Goal: Task Accomplishment & Management: Manage account settings

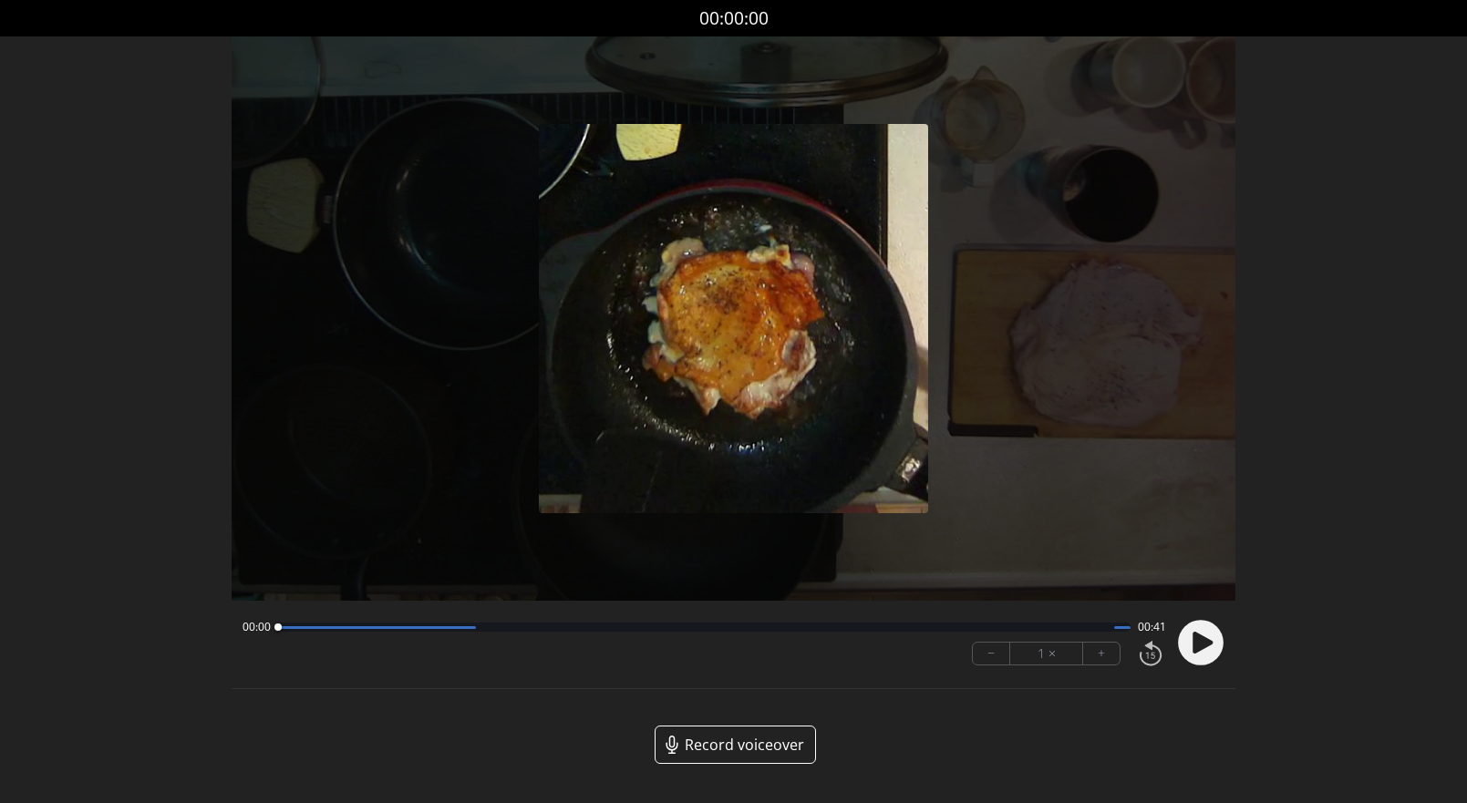
click at [1200, 643] on icon at bounding box center [1203, 643] width 20 height 22
click at [1111, 648] on button "+" at bounding box center [1101, 654] width 36 height 22
click at [1111, 649] on button "+" at bounding box center [1101, 654] width 36 height 22
click at [1195, 653] on icon at bounding box center [1203, 643] width 20 height 22
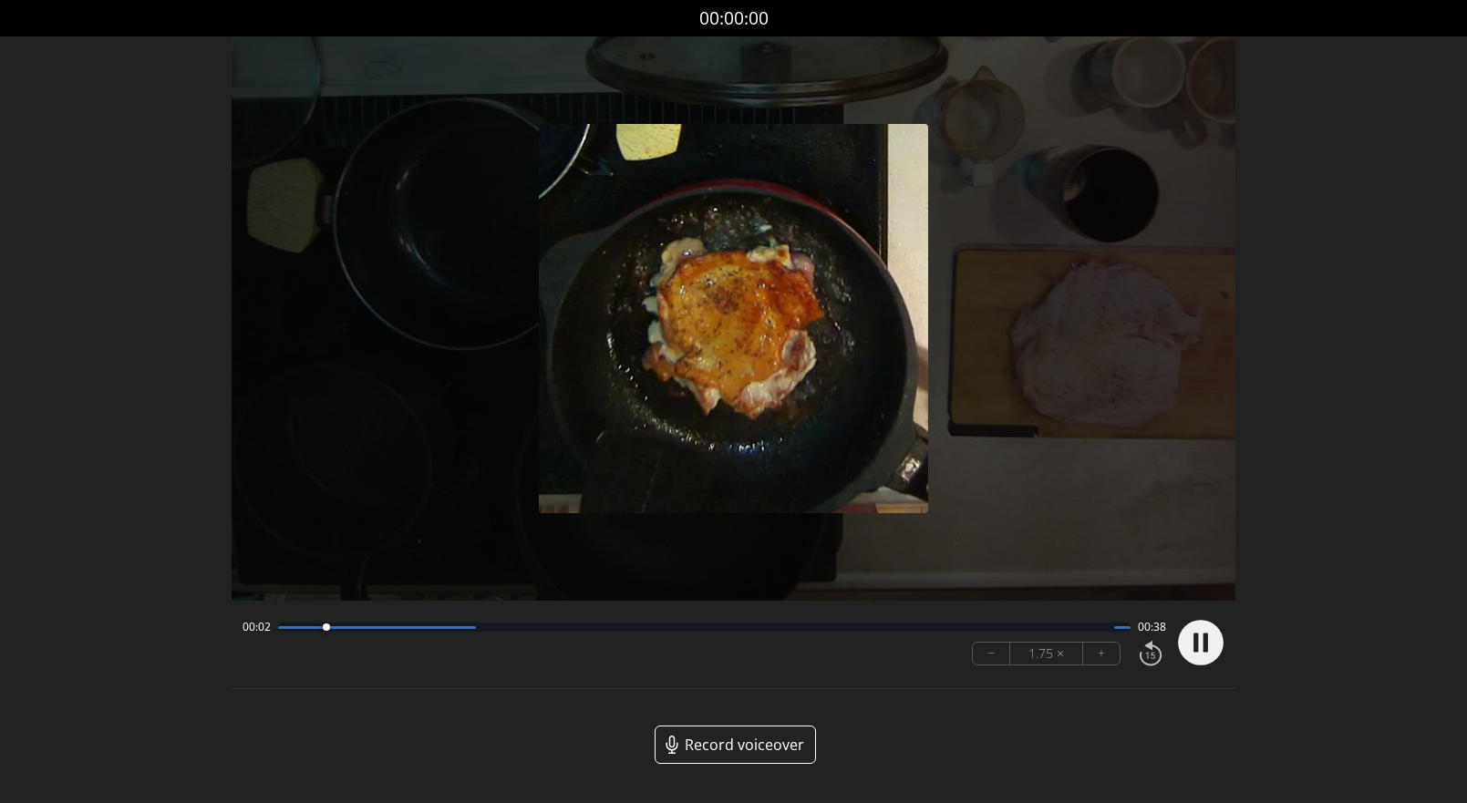
drag, startPoint x: 278, startPoint y: 632, endPoint x: 327, endPoint y: 632, distance: 49.2
click at [327, 632] on div at bounding box center [326, 628] width 25 height 25
click at [156, 431] on div "Discard Recording? You will not be able to recover this once discarded. Cancel …" at bounding box center [733, 396] width 1467 height 793
click at [1206, 649] on icon at bounding box center [1206, 643] width 5 height 19
click at [1206, 649] on circle at bounding box center [1201, 644] width 46 height 46
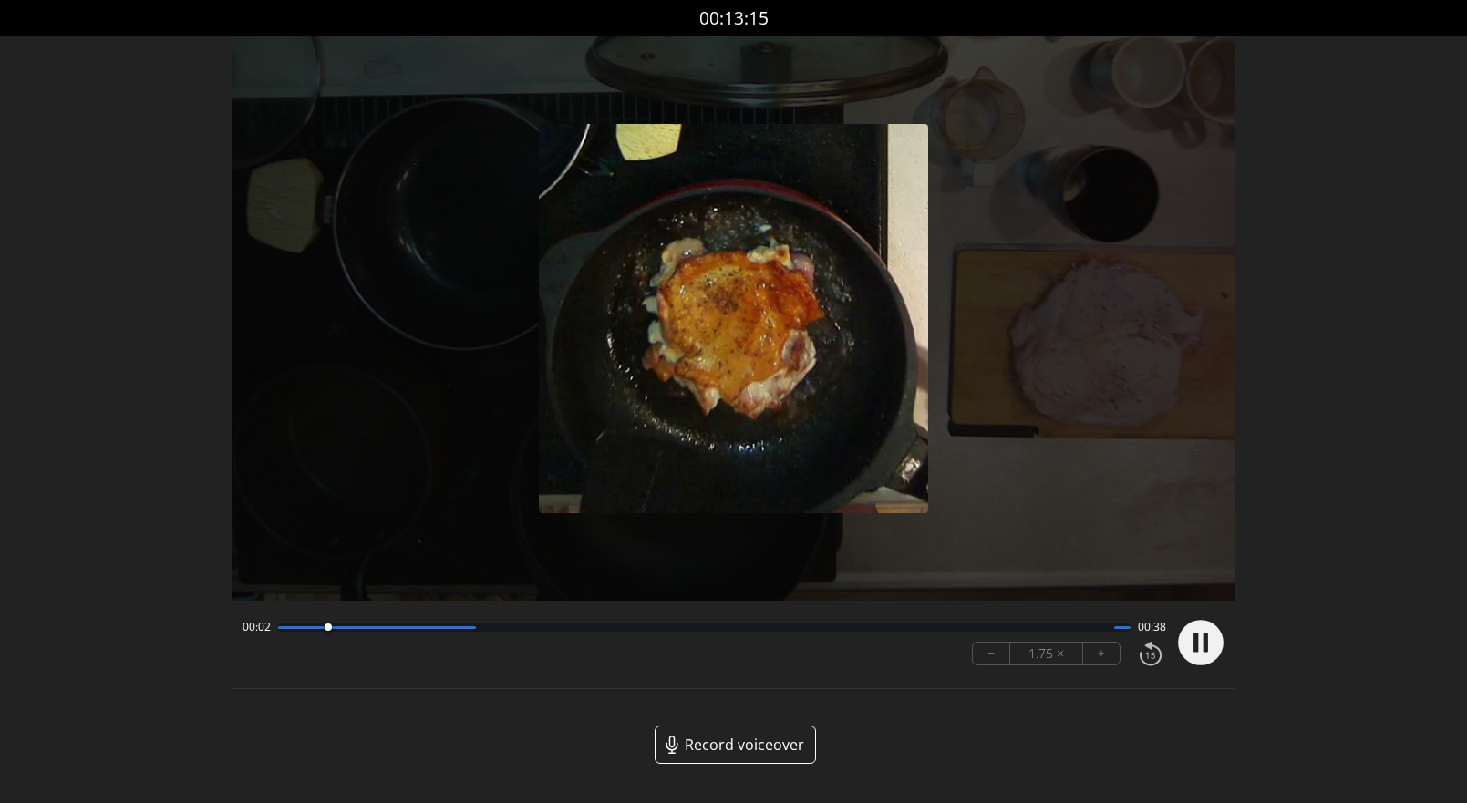
click at [328, 632] on div at bounding box center [328, 628] width 25 height 25
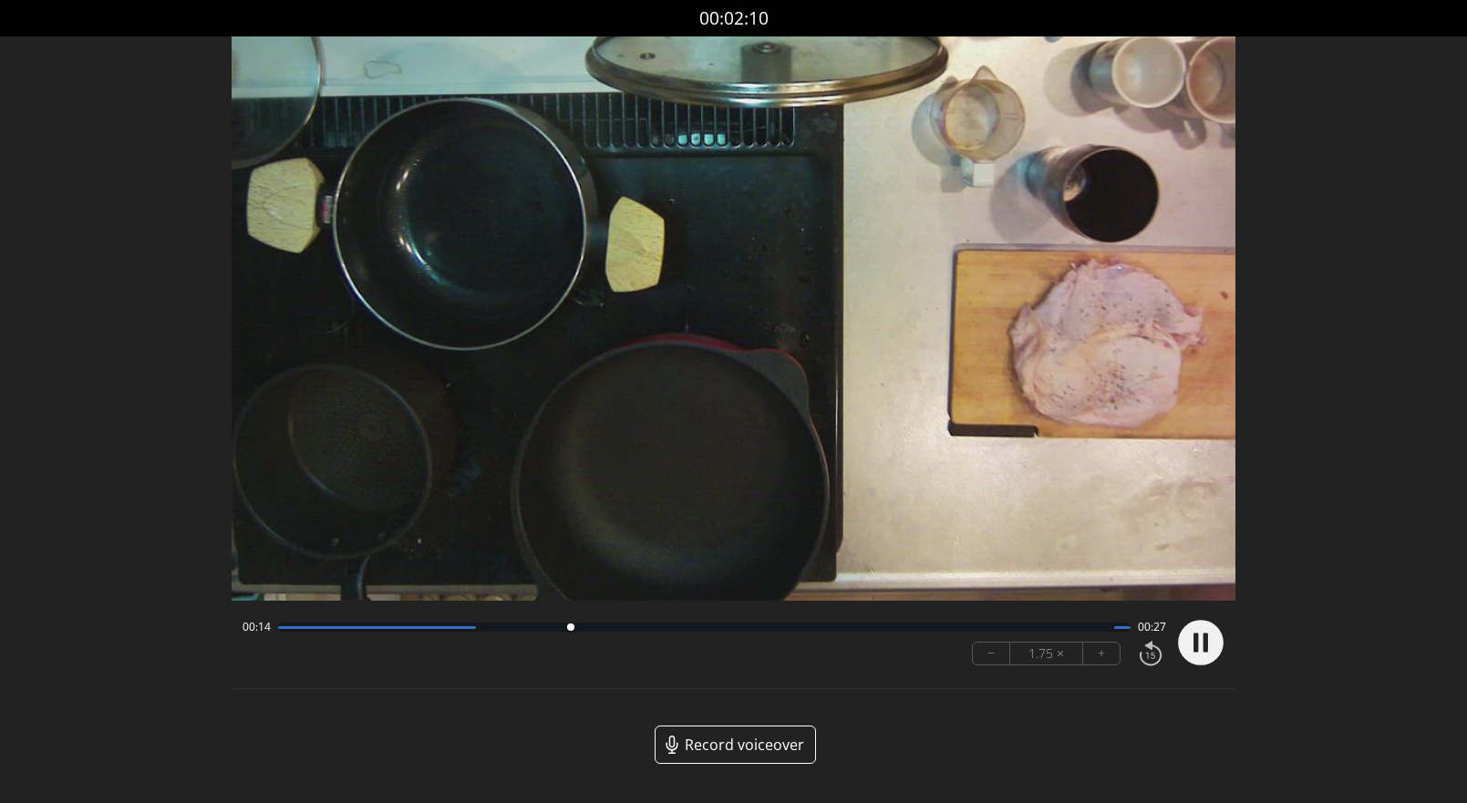
drag, startPoint x: 329, startPoint y: 631, endPoint x: 570, endPoint y: 631, distance: 240.7
click at [570, 631] on div at bounding box center [570, 628] width 25 height 25
drag, startPoint x: 570, startPoint y: 631, endPoint x: 698, endPoint y: 633, distance: 127.7
click at [698, 633] on div at bounding box center [698, 628] width 25 height 25
click at [1205, 639] on icon at bounding box center [1206, 643] width 5 height 19
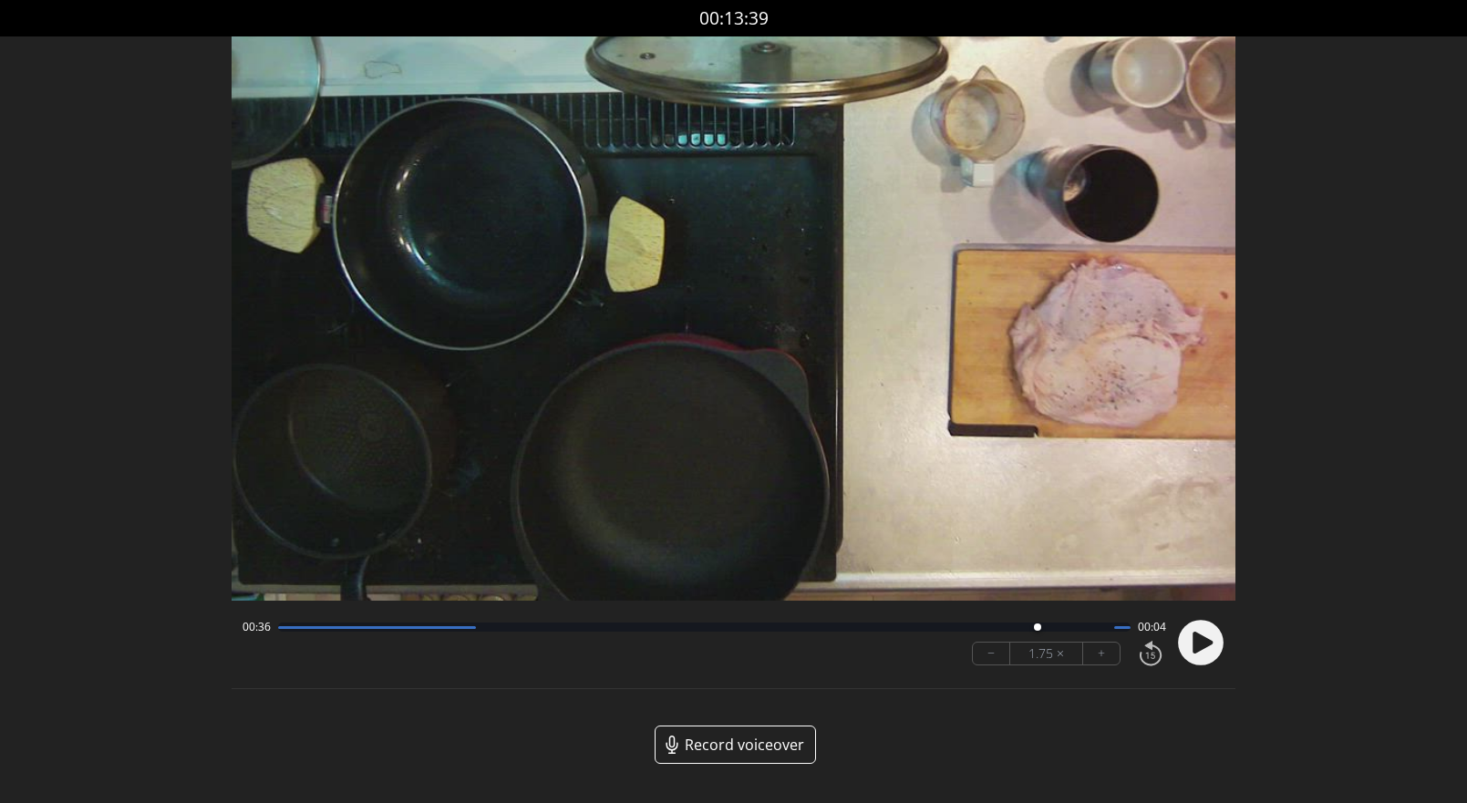
drag, startPoint x: 698, startPoint y: 633, endPoint x: 1038, endPoint y: 630, distance: 339.2
click at [1038, 630] on div at bounding box center [1037, 628] width 25 height 25
click at [1205, 647] on icon at bounding box center [1203, 643] width 20 height 22
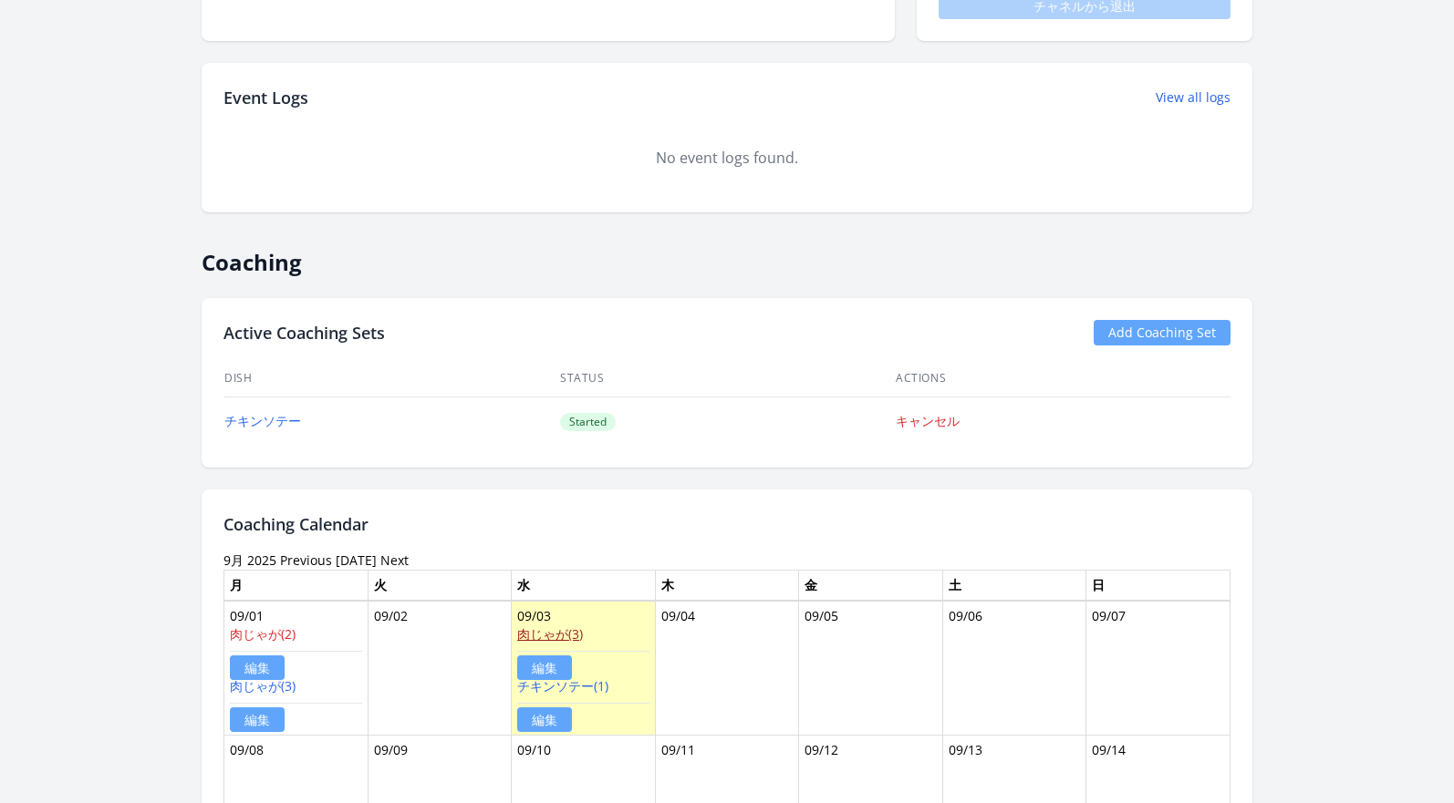
scroll to position [787, 0]
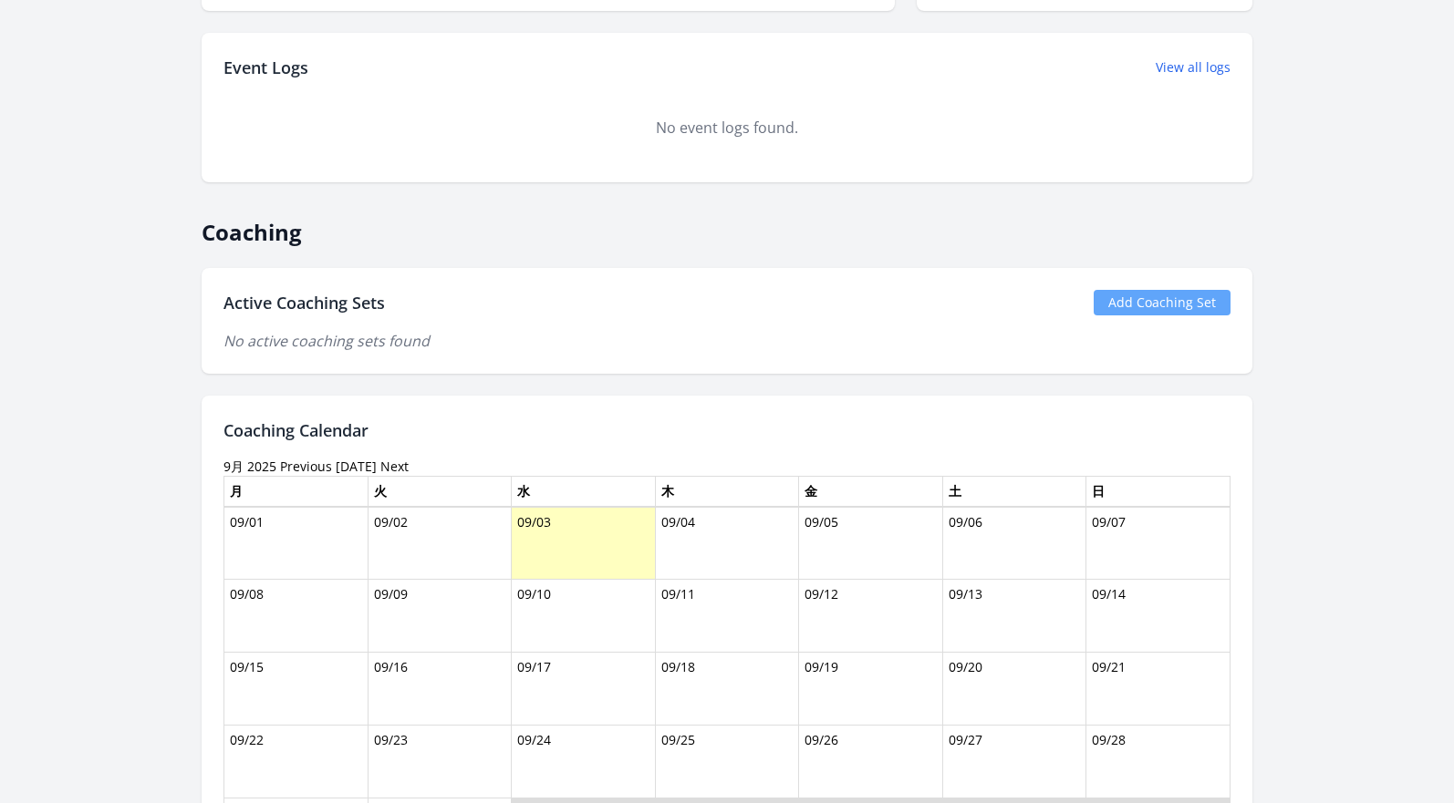
scroll to position [876, 0]
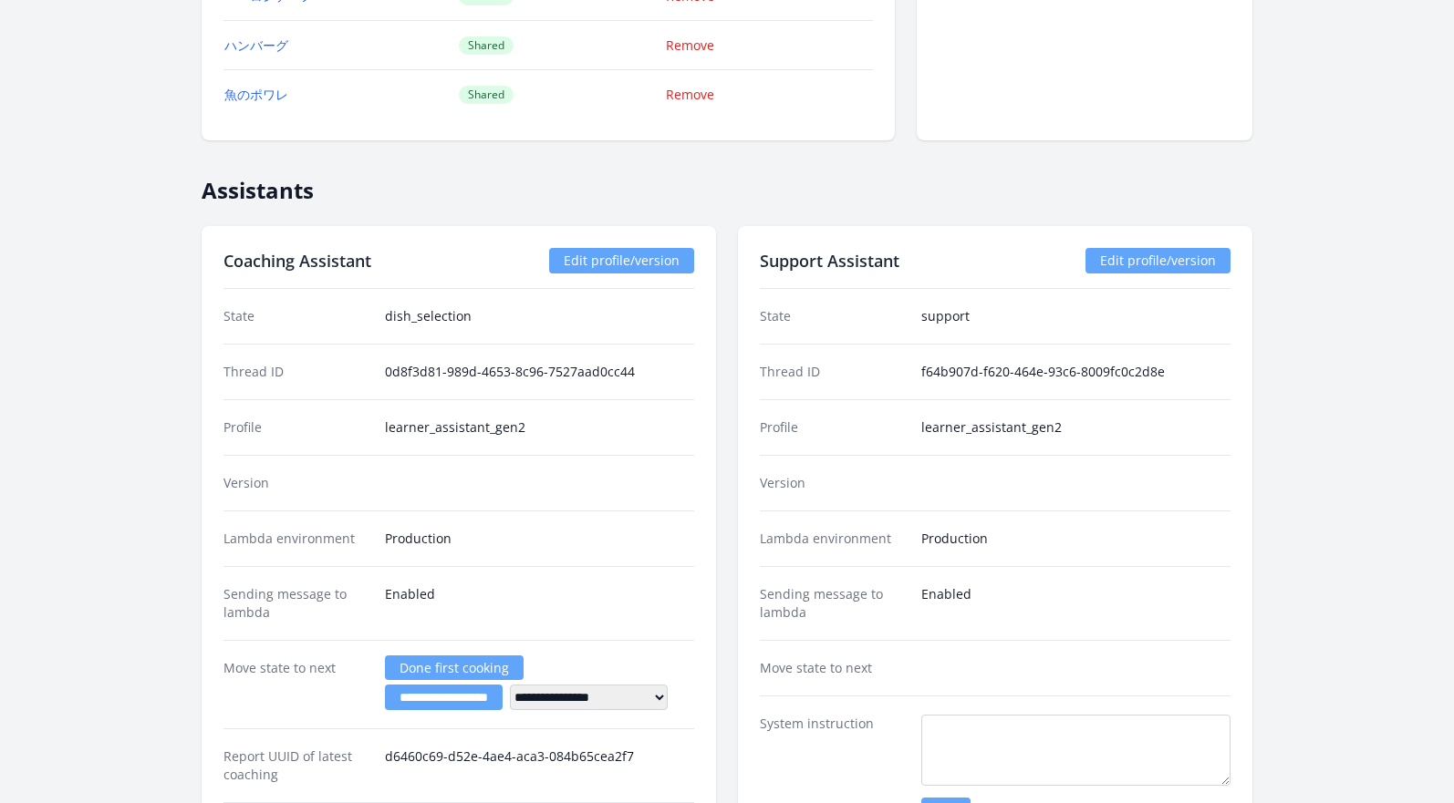
scroll to position [2807, 0]
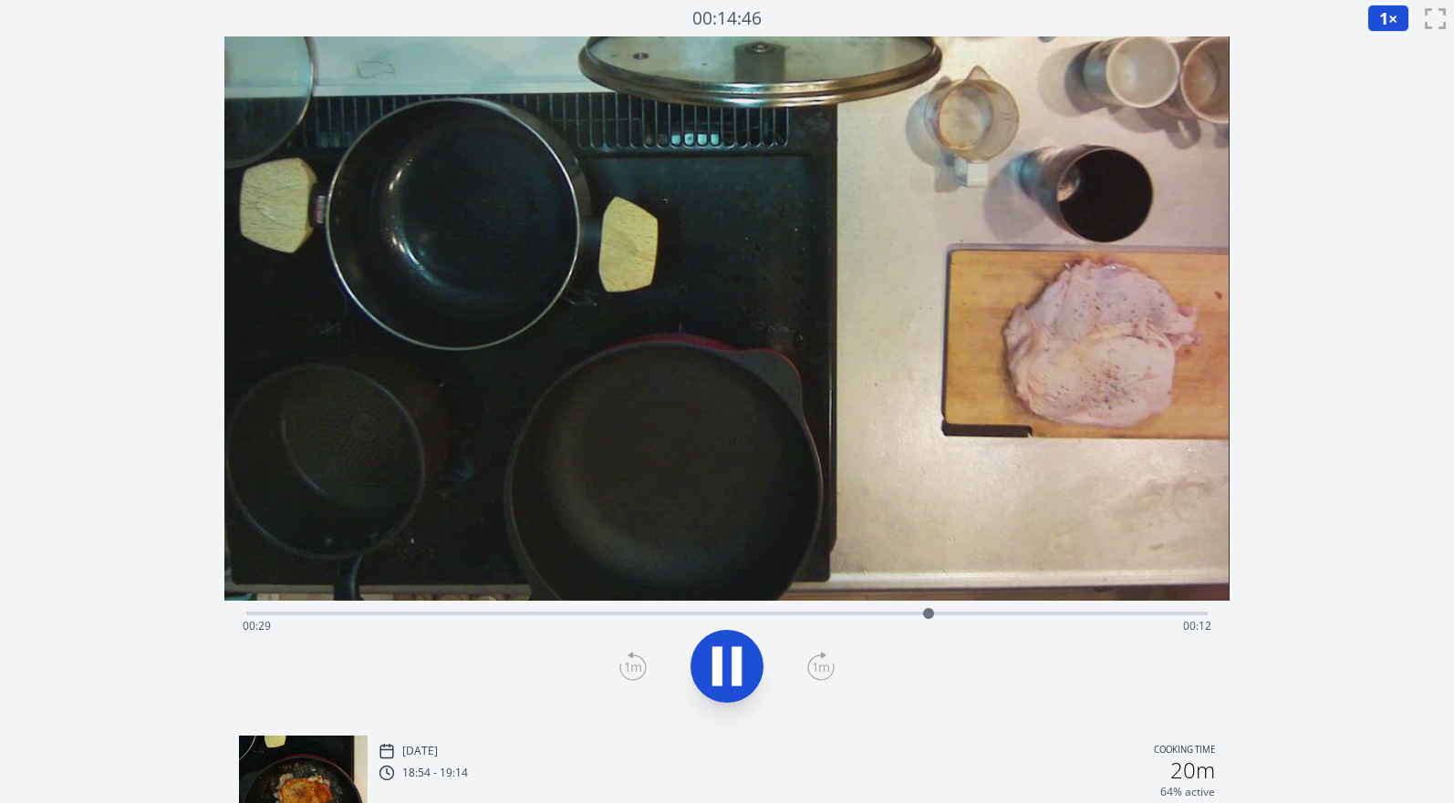
click at [738, 653] on icon at bounding box center [736, 666] width 10 height 39
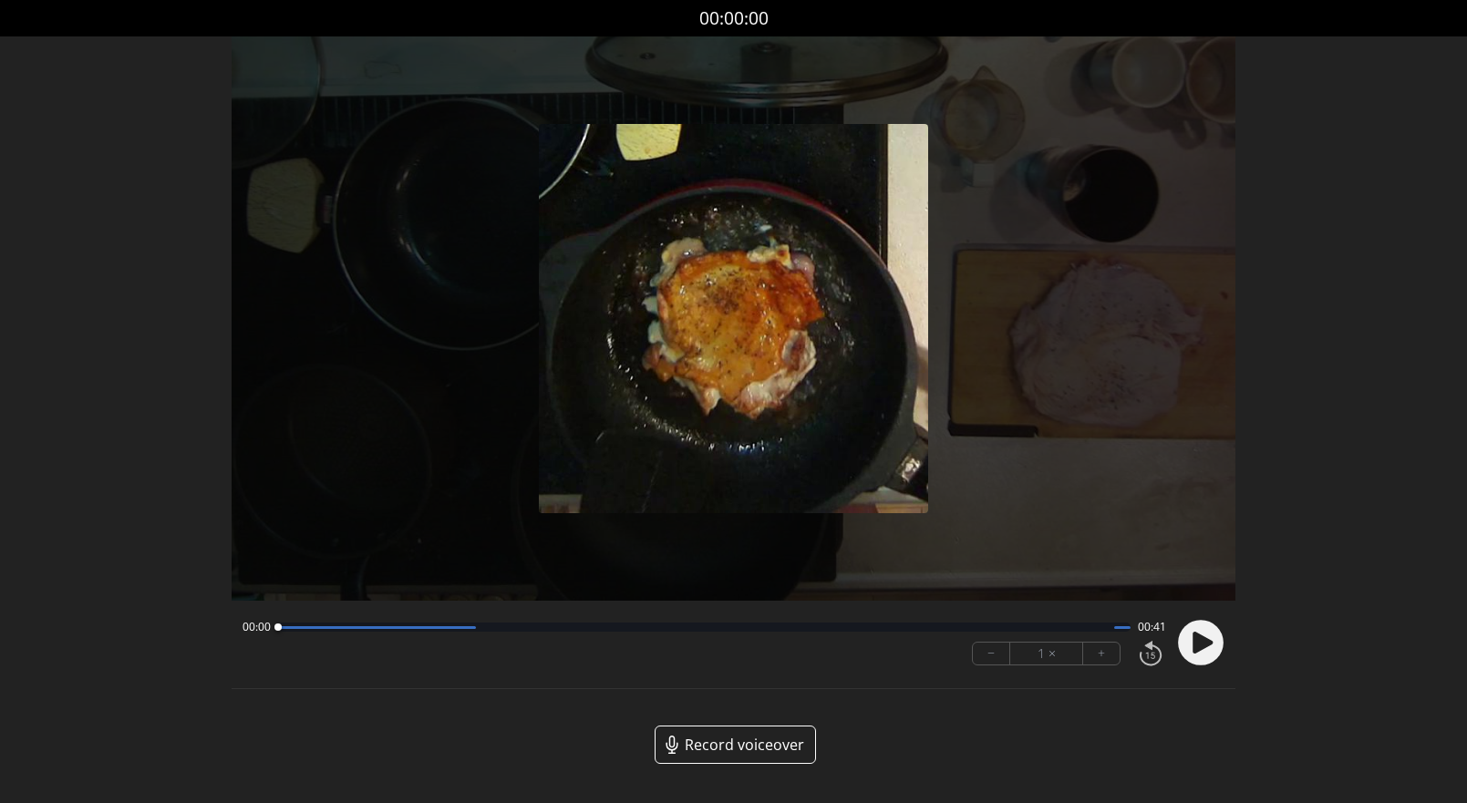
click at [1206, 640] on icon at bounding box center [1203, 643] width 20 height 22
click at [1096, 660] on button "+" at bounding box center [1101, 654] width 36 height 22
click at [1097, 659] on button "+" at bounding box center [1101, 654] width 36 height 22
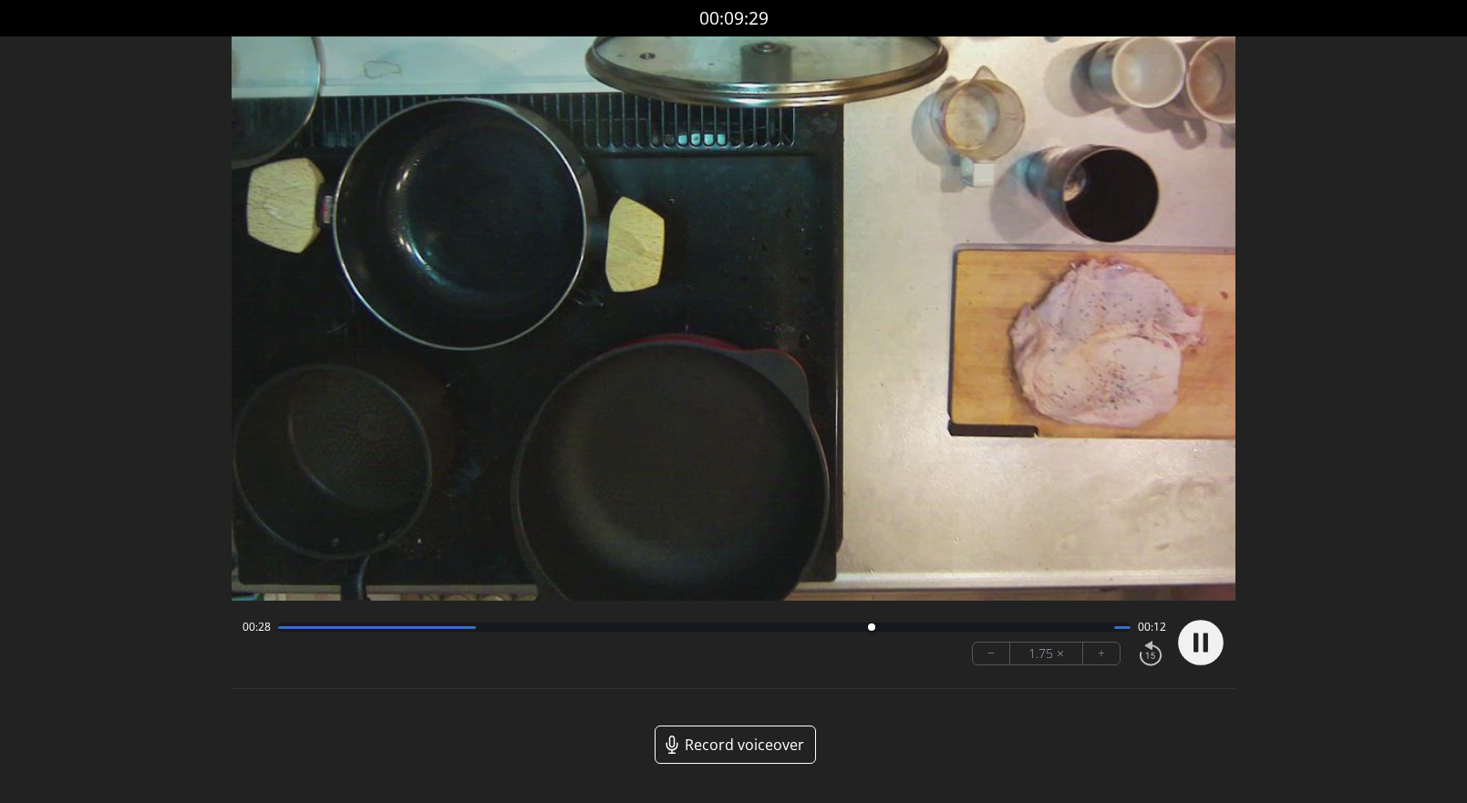
click at [1094, 651] on button "+" at bounding box center [1101, 654] width 36 height 22
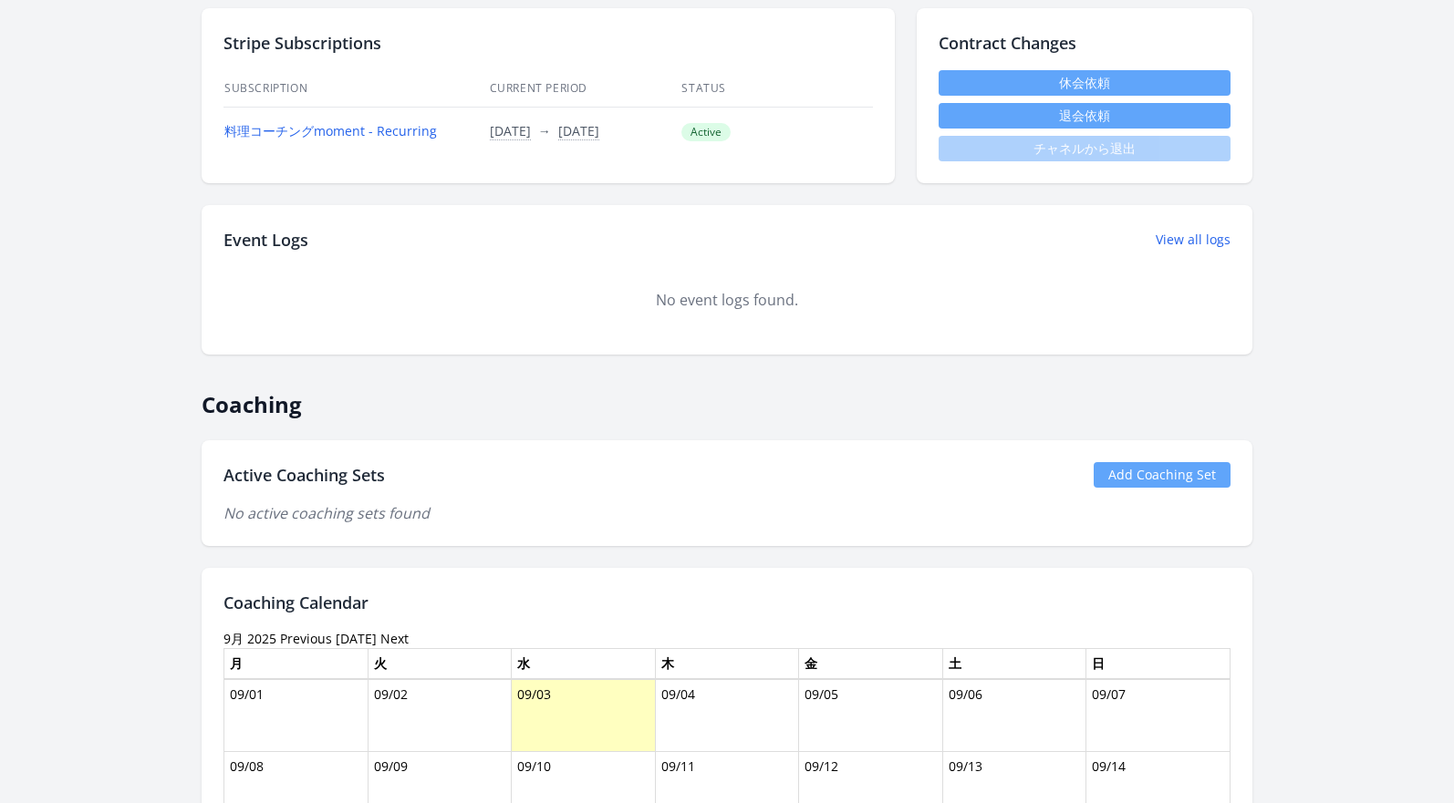
scroll to position [481, 0]
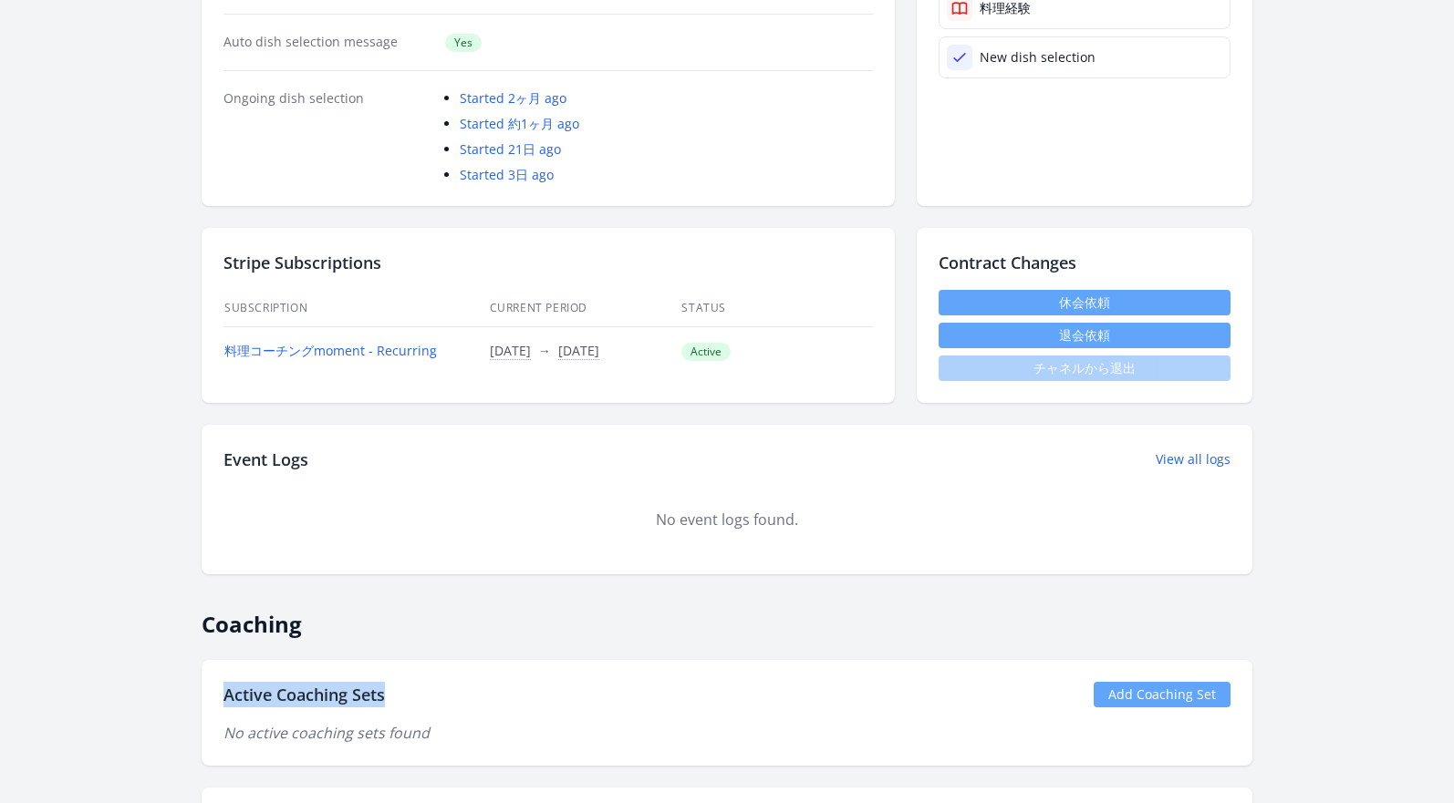
drag, startPoint x: 403, startPoint y: 697, endPoint x: 222, endPoint y: 695, distance: 180.6
click at [223, 695] on div "Active Coaching Sets Add Coaching Set" at bounding box center [726, 695] width 1007 height 26
copy h2 "Active Coaching Sets"
click at [1133, 693] on link "Add Coaching Set" at bounding box center [1161, 695] width 137 height 26
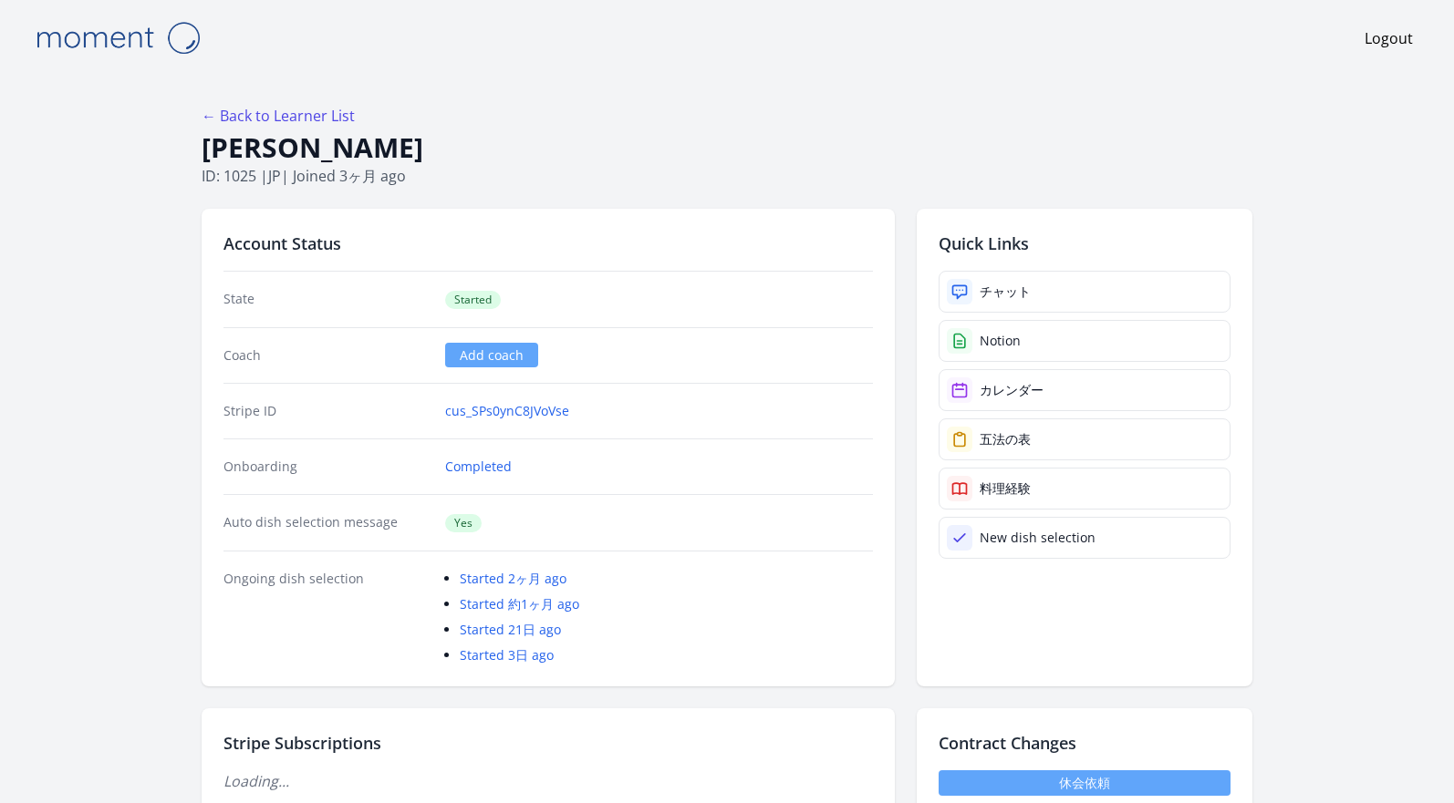
scroll to position [481, 0]
